Goal: Information Seeking & Learning: Check status

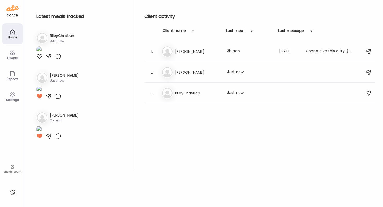
click at [15, 32] on icon at bounding box center [12, 32] width 6 height 6
click at [206, 96] on div "Ri RileyChristian Last meal: Just now" at bounding box center [260, 92] width 197 height 11
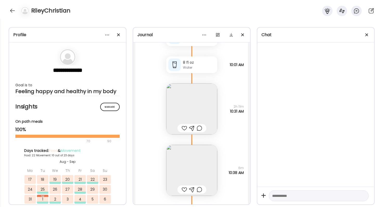
scroll to position [25638, 0]
click at [183, 131] on div at bounding box center [184, 130] width 5 height 6
click at [184, 192] on div at bounding box center [184, 191] width 5 height 6
click at [13, 8] on div at bounding box center [12, 11] width 8 height 8
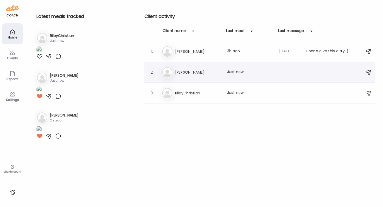
click at [211, 71] on h3 "[PERSON_NAME]" at bounding box center [198, 72] width 46 height 6
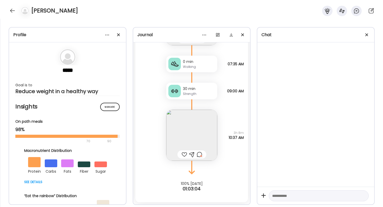
scroll to position [16273, 0]
click at [199, 152] on div at bounding box center [199, 154] width 5 height 6
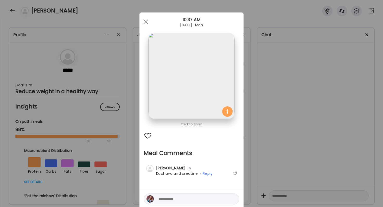
click at [252, 149] on div "Ate Coach Dashboard Wahoo! It’s official Take a moment to set up your Coach Pro…" at bounding box center [191, 103] width 383 height 207
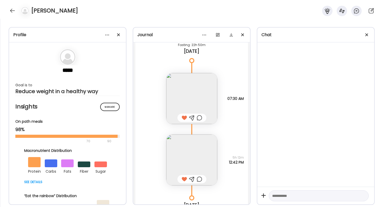
scroll to position [15947, 0]
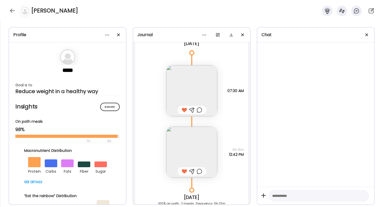
drag, startPoint x: 225, startPoint y: 89, endPoint x: 243, endPoint y: 98, distance: 19.9
click at [243, 98] on div "Bagel sandwich, egg cheese, bacon, tall, almond milk, latte Why did I eat? Hung…" at bounding box center [191, 85] width 113 height 61
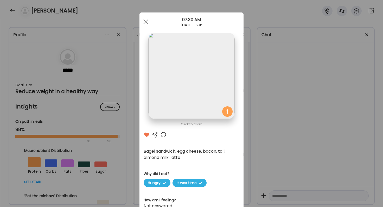
click at [282, 109] on div "Ate Coach Dashboard Wahoo! It’s official Take a moment to set up your Coach Pro…" at bounding box center [191, 103] width 383 height 207
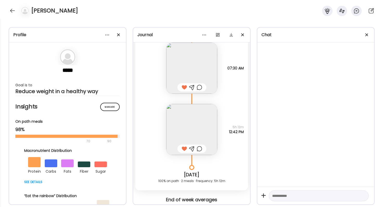
scroll to position [15971, 0]
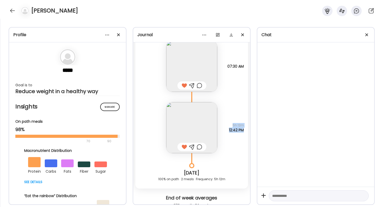
drag, startPoint x: 232, startPoint y: 126, endPoint x: 243, endPoint y: 128, distance: 11.2
click at [243, 128] on div "5h 12m 12:42 PM" at bounding box center [236, 127] width 15 height 9
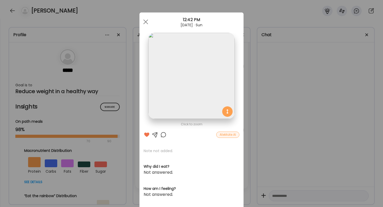
click at [264, 118] on div "Ate Coach Dashboard Wahoo! It’s official Take a moment to set up your Coach Pro…" at bounding box center [191, 103] width 383 height 207
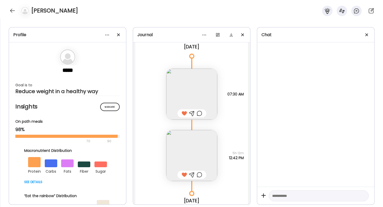
scroll to position [15945, 0]
drag, startPoint x: 226, startPoint y: 93, endPoint x: 243, endPoint y: 92, distance: 16.9
click at [243, 92] on span "07:30 AM" at bounding box center [235, 93] width 16 height 5
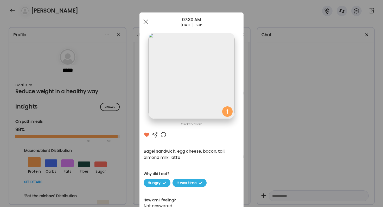
click at [243, 92] on section at bounding box center [191, 82] width 104 height 98
click at [247, 114] on div "Ate Coach Dashboard Wahoo! It’s official Take a moment to set up your Coach Pro…" at bounding box center [191, 103] width 383 height 207
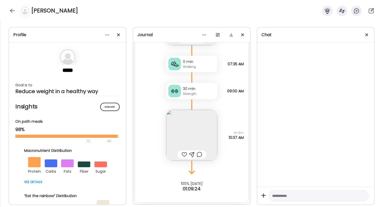
scroll to position [16273, 0]
drag, startPoint x: 226, startPoint y: 88, endPoint x: 241, endPoint y: 100, distance: 19.5
click at [241, 100] on div "Fasting: 18h 46m [DATE] 161.4 lbs Body Weight Note not added 07:28 AM Thin Pork…" at bounding box center [191, 67] width 113 height 270
click at [241, 100] on div "Note not added Why did I eat? It was time Hungry 3h 8m 10:37 AM" at bounding box center [191, 129] width 113 height 61
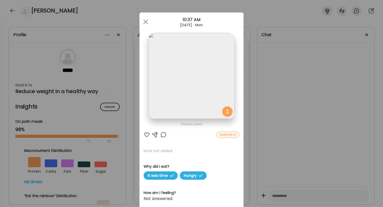
click at [261, 135] on div "Ate Coach Dashboard Wahoo! It’s official Take a moment to set up your Coach Pro…" at bounding box center [191, 103] width 383 height 207
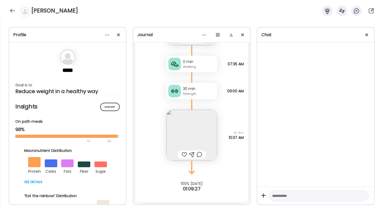
drag, startPoint x: 226, startPoint y: 137, endPoint x: 254, endPoint y: 147, distance: 29.6
click at [254, 147] on div "Profile ***** Goal is to Reduce weight in a healthy way Manage Insights On path…" at bounding box center [191, 113] width 383 height 188
drag, startPoint x: 231, startPoint y: 132, endPoint x: 244, endPoint y: 139, distance: 14.9
click at [244, 139] on div "Note not added Why did I eat? It was time Hungry 3h 8m 10:37 AM" at bounding box center [191, 129] width 113 height 61
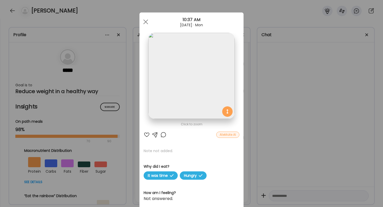
click at [244, 139] on div "Ate Coach Dashboard Wahoo! It’s official Take a moment to set up your Coach Pro…" at bounding box center [191, 103] width 383 height 207
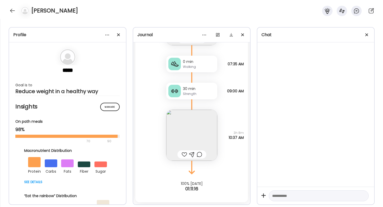
click at [244, 139] on div "Note not added Why did I eat? It was time Hungry 3h 8m 10:37 AM" at bounding box center [191, 129] width 113 height 61
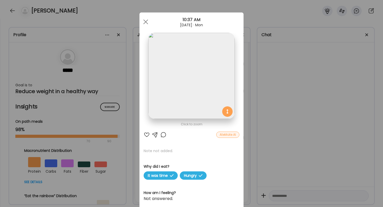
click at [262, 137] on div "Ate Coach Dashboard Wahoo! It’s official Take a moment to set up your Coach Pro…" at bounding box center [191, 103] width 383 height 207
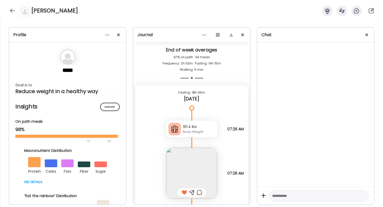
scroll to position [16120, 0]
click at [224, 130] on div "161.4 lbs Body Weight Note not added 07:28 AM" at bounding box center [191, 122] width 113 height 27
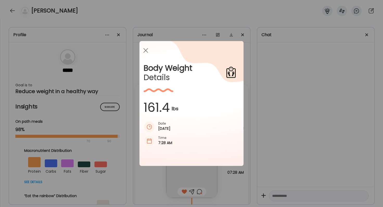
click at [276, 145] on div "Ate Coach Dashboard Wahoo! It’s official Take a moment to set up your Coach Pro…" at bounding box center [191, 103] width 383 height 207
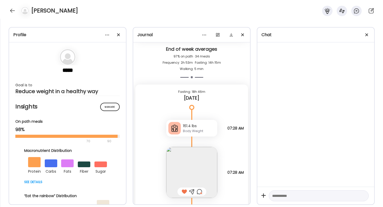
click at [199, 191] on div at bounding box center [199, 192] width 5 height 6
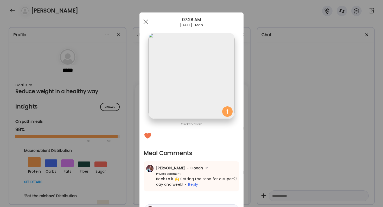
click at [278, 179] on div "Ate Coach Dashboard Wahoo! It’s official Take a moment to set up your Coach Pro…" at bounding box center [191, 103] width 383 height 207
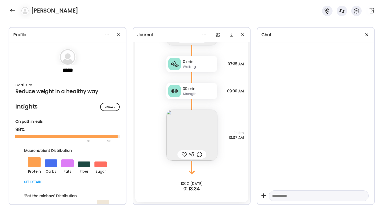
scroll to position [16273, 0]
click at [10, 12] on div at bounding box center [12, 11] width 8 height 8
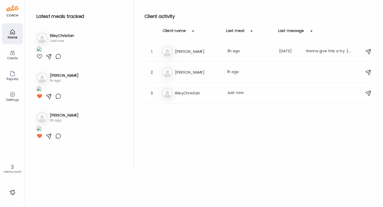
click at [19, 44] on div "Clients" at bounding box center [12, 54] width 21 height 21
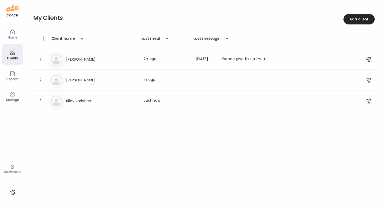
click at [17, 34] on div "Home" at bounding box center [12, 33] width 21 height 21
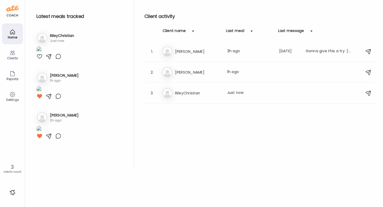
click at [19, 31] on div "Home" at bounding box center [12, 33] width 21 height 21
